Goal: Task Accomplishment & Management: Manage account settings

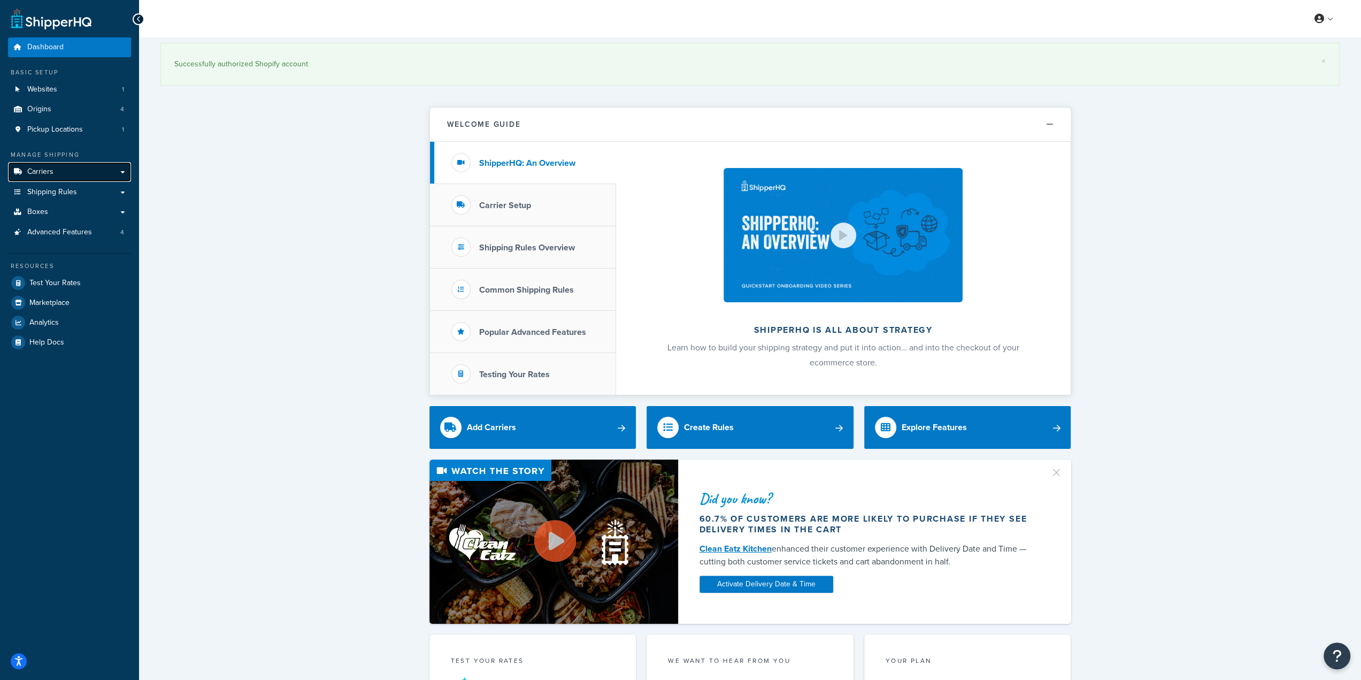
click at [98, 169] on link "Carriers" at bounding box center [69, 172] width 123 height 20
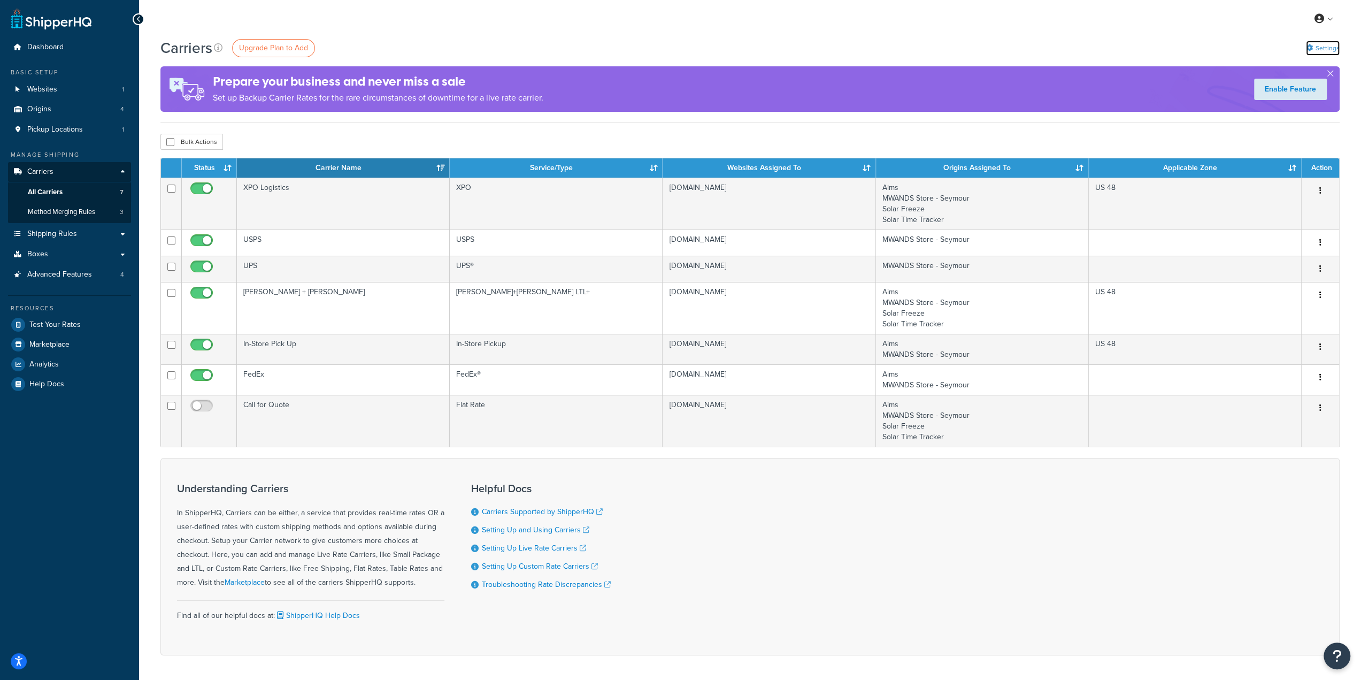
click at [1329, 44] on link "Settings" at bounding box center [1323, 48] width 34 height 15
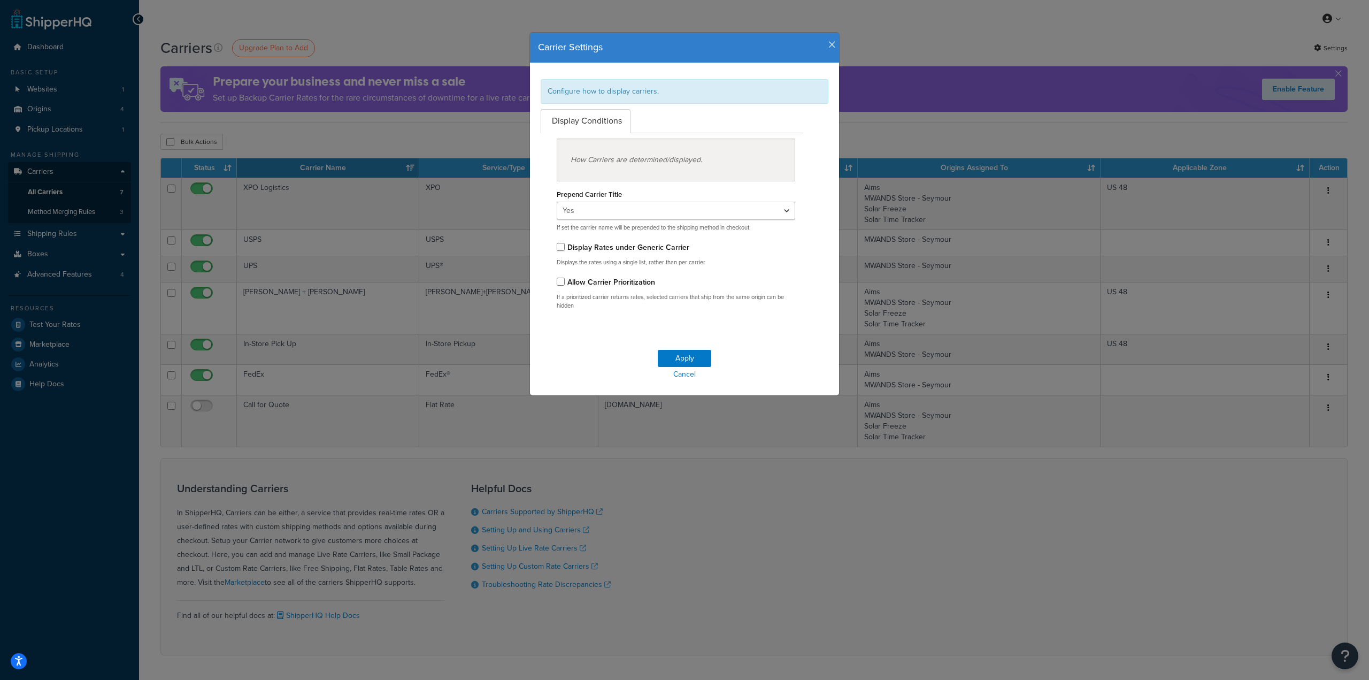
click at [830, 49] on icon "button" at bounding box center [832, 45] width 7 height 10
